Goal: Find specific page/section: Locate a particular part of the current website

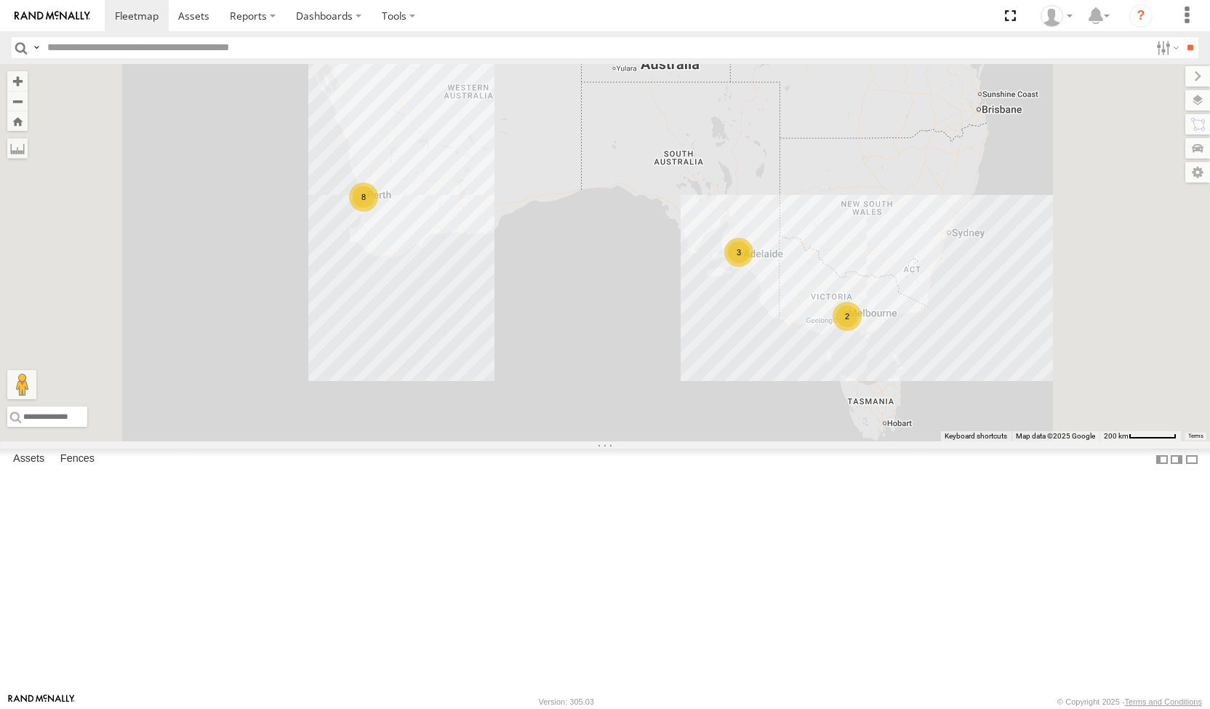
click at [0, 0] on div "All Assets" at bounding box center [0, 0] width 0 height 0
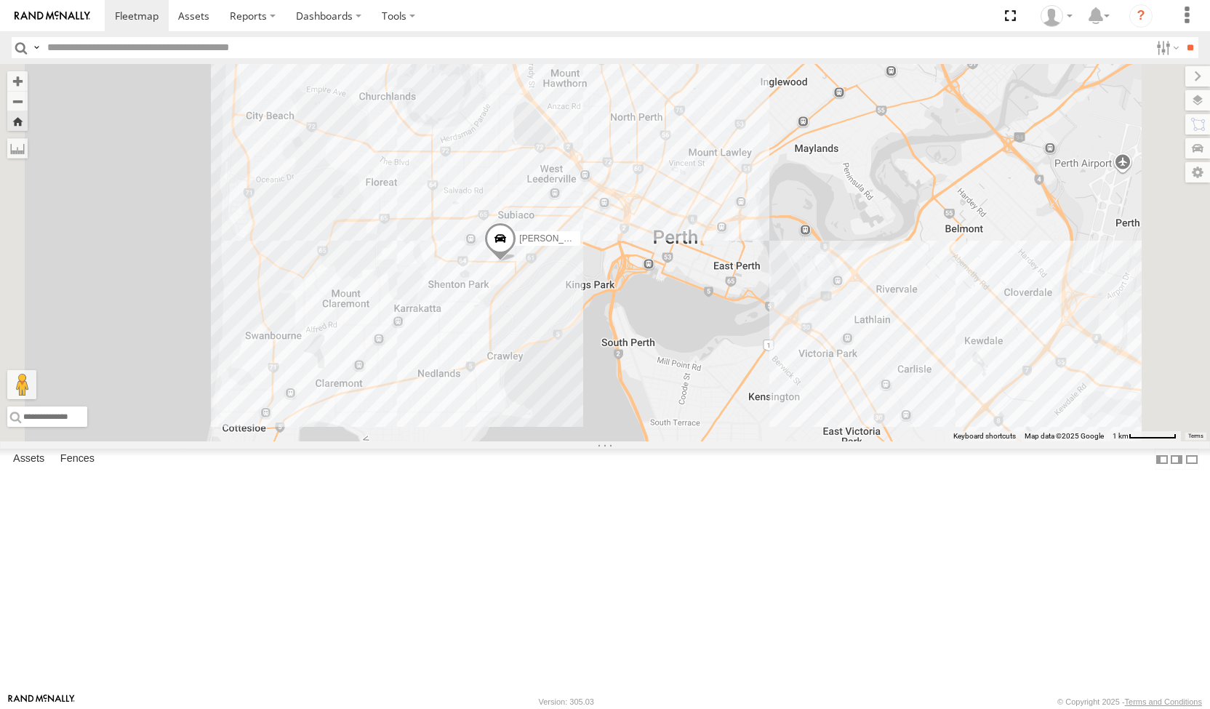
click at [706, 393] on div "[PERSON_NAME] (new)Tech 1IJX358" at bounding box center [605, 252] width 1210 height 377
click at [0, 0] on span at bounding box center [0, 0] width 0 height 0
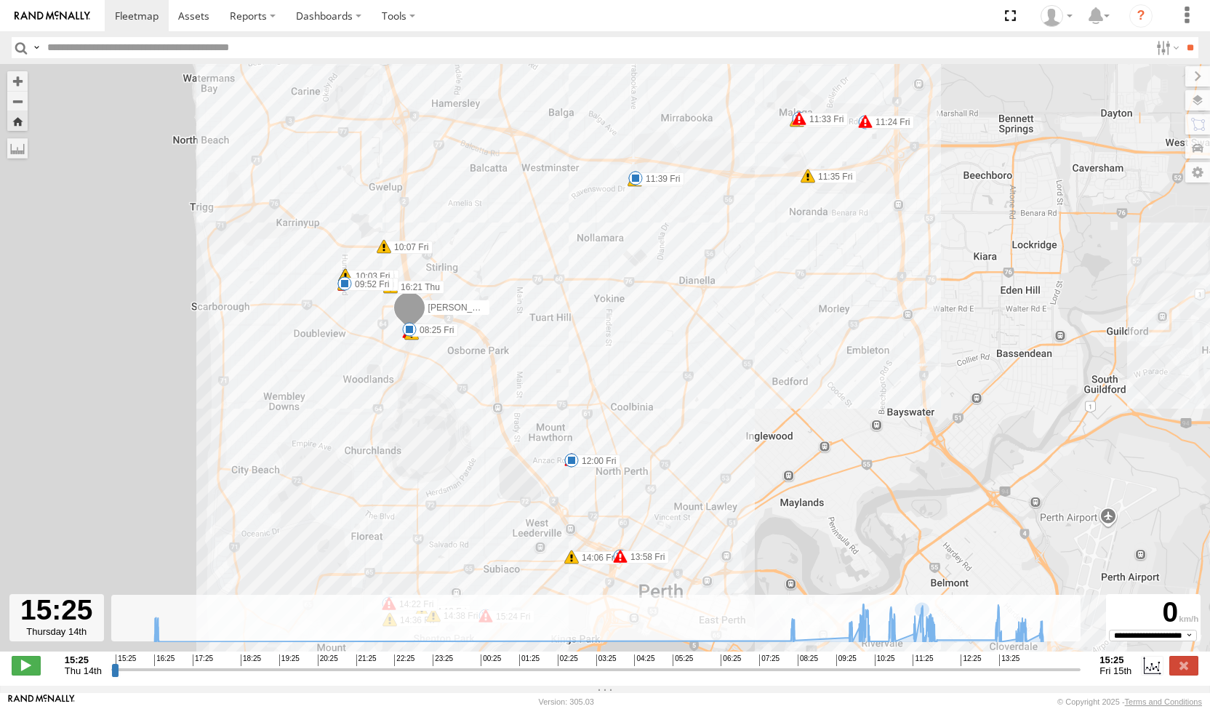
click at [970, 676] on input "range" at bounding box center [596, 670] width 970 height 14
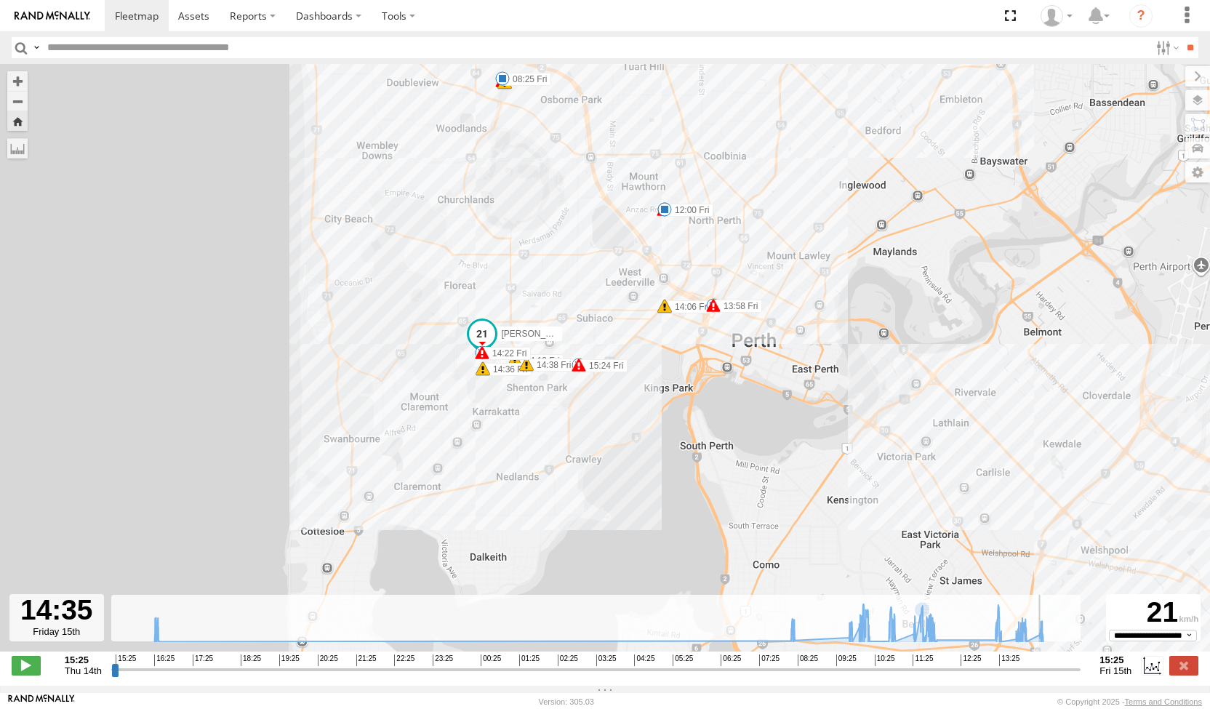
drag, startPoint x: 970, startPoint y: 679, endPoint x: 1044, endPoint y: 681, distance: 74.2
type input "**********"
click at [1044, 676] on input "range" at bounding box center [596, 670] width 970 height 14
